Goal: Task Accomplishment & Management: Use online tool/utility

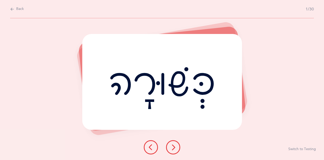
click at [167, 148] on button at bounding box center [173, 147] width 14 height 14
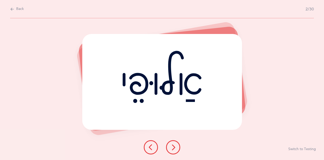
click at [153, 150] on icon at bounding box center [151, 147] width 6 height 6
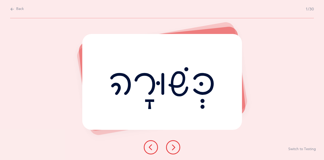
click at [180, 148] on button at bounding box center [173, 147] width 14 height 14
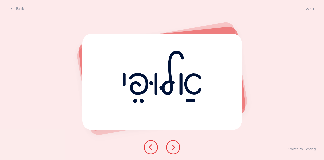
click at [177, 148] on button at bounding box center [173, 147] width 14 height 14
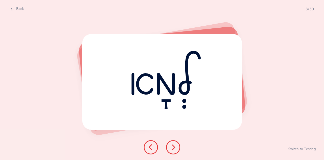
click at [177, 148] on button at bounding box center [173, 147] width 14 height 14
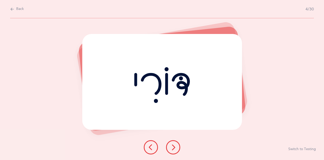
click at [177, 148] on button at bounding box center [173, 147] width 14 height 14
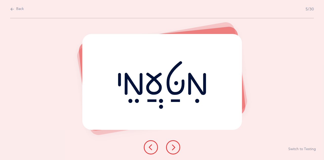
click at [177, 148] on button at bounding box center [173, 147] width 14 height 14
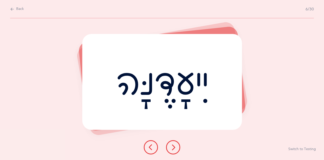
click at [177, 148] on button at bounding box center [173, 147] width 14 height 14
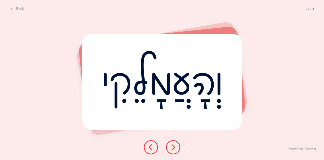
click at [177, 148] on button at bounding box center [173, 147] width 14 height 14
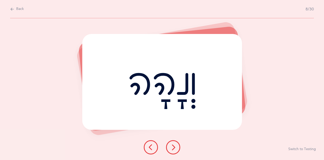
click at [177, 148] on button at bounding box center [173, 147] width 14 height 14
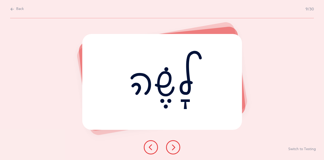
click at [177, 148] on button at bounding box center [173, 147] width 14 height 14
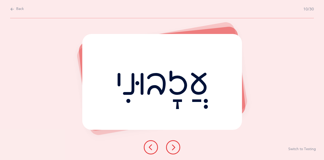
click at [177, 148] on button at bounding box center [173, 147] width 14 height 14
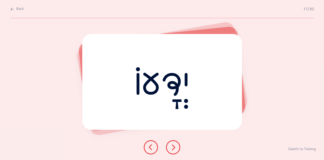
click at [177, 148] on button at bounding box center [173, 147] width 14 height 14
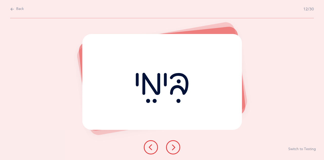
click at [177, 148] on button at bounding box center [173, 147] width 14 height 14
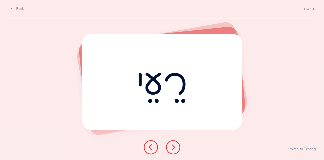
click at [177, 148] on button at bounding box center [173, 147] width 14 height 14
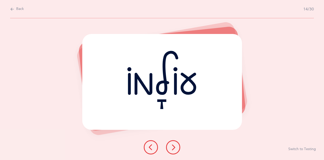
click at [177, 148] on button at bounding box center [173, 147] width 14 height 14
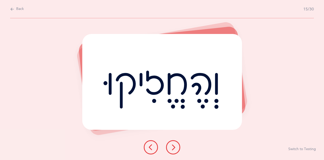
click at [177, 148] on button at bounding box center [173, 147] width 14 height 14
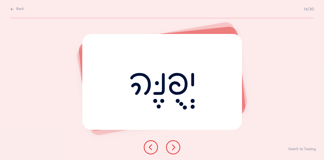
click at [177, 148] on button at bounding box center [173, 147] width 14 height 14
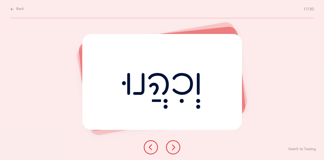
click at [177, 148] on button at bounding box center [173, 147] width 14 height 14
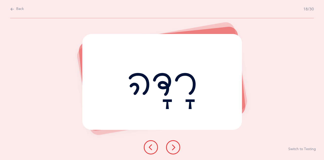
click at [177, 148] on button at bounding box center [173, 147] width 14 height 14
